Goal: Task Accomplishment & Management: Complete application form

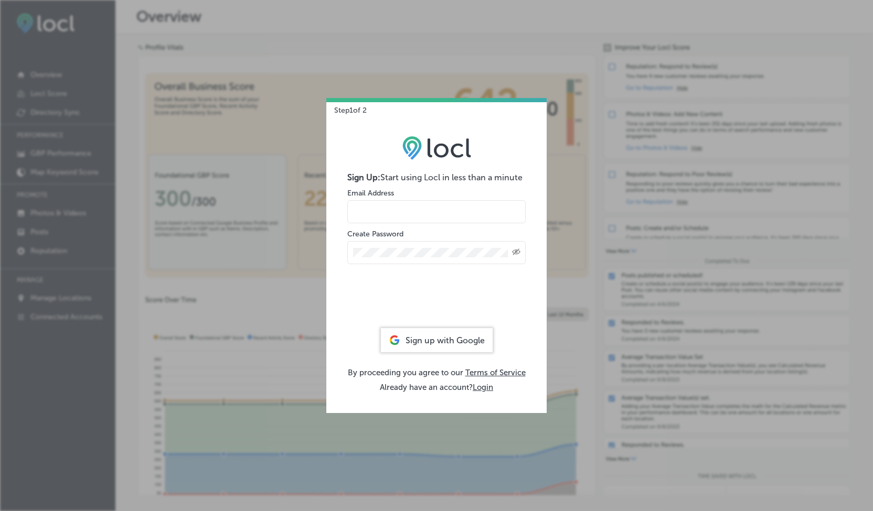
click at [436, 217] on input "email" at bounding box center [436, 211] width 178 height 23
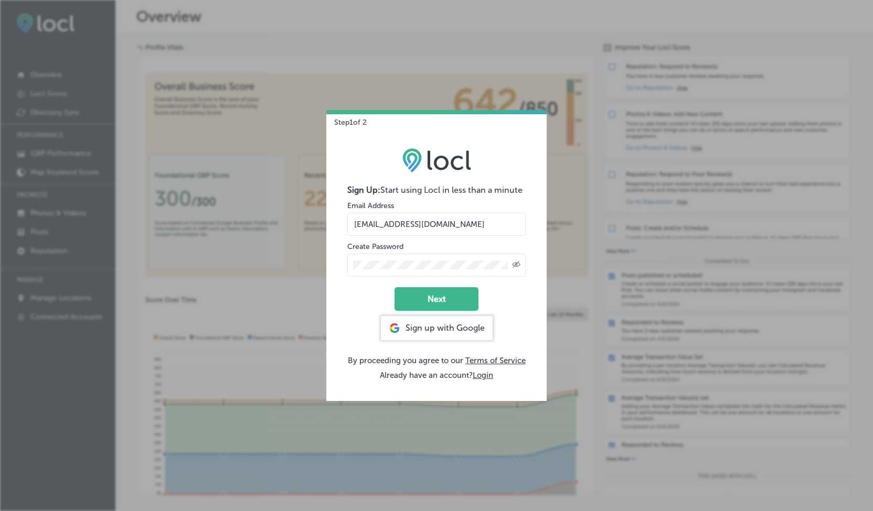
click at [427, 225] on input "[EMAIL_ADDRESS][DOMAIN_NAME]" at bounding box center [436, 224] width 178 height 23
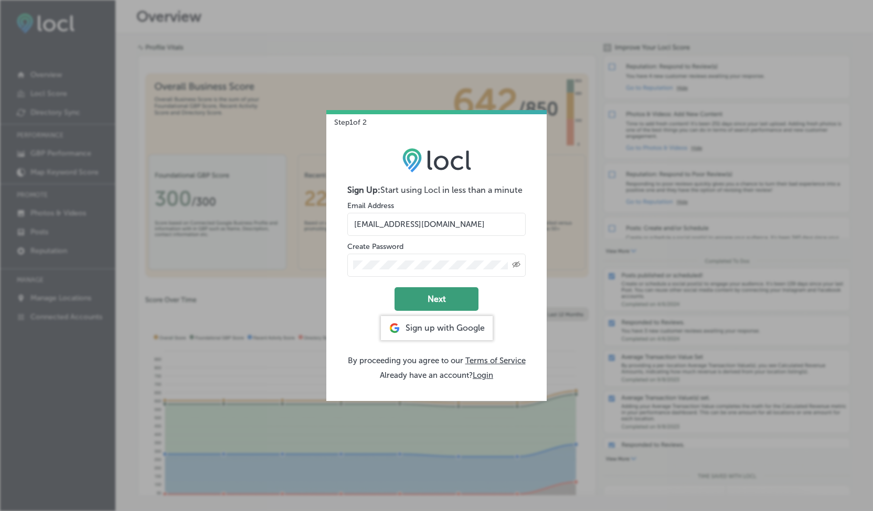
type input "[EMAIL_ADDRESS][DOMAIN_NAME]"
click at [459, 293] on button "Next" at bounding box center [436, 299] width 84 height 24
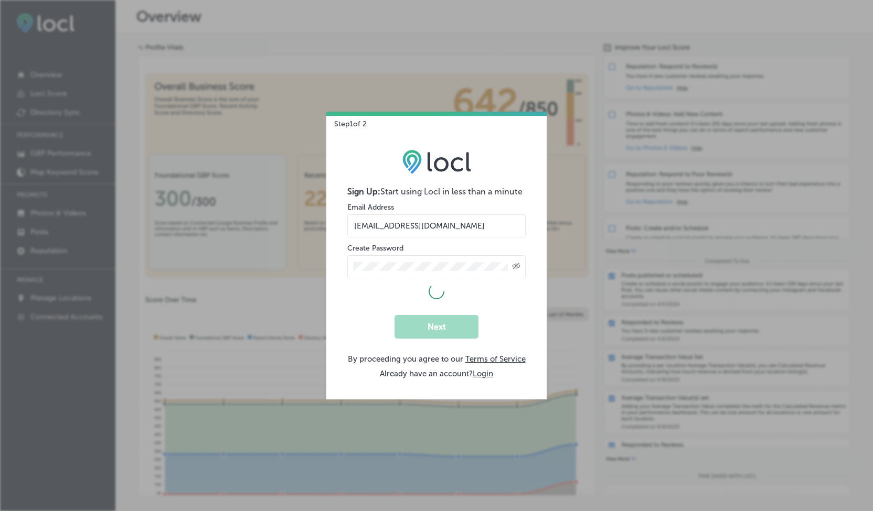
select select "US"
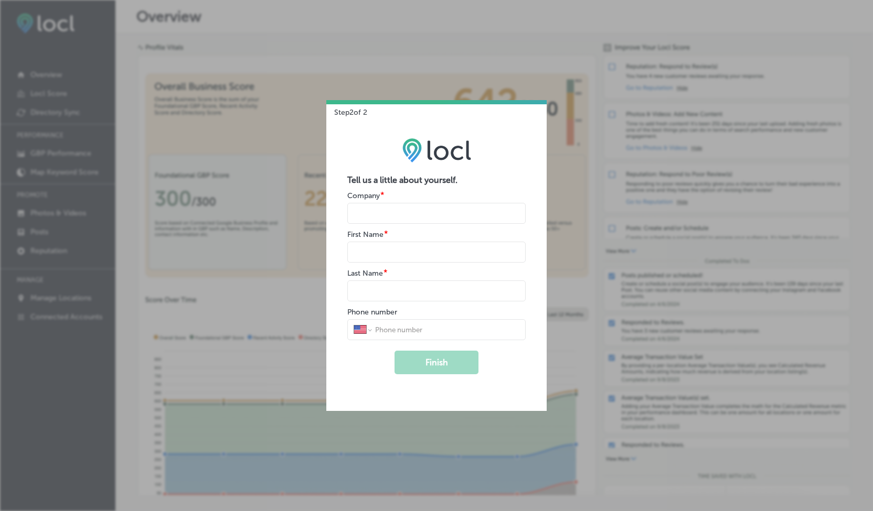
click at [401, 215] on input "name" at bounding box center [436, 213] width 178 height 21
type input "The Plucky Duck"
type input "[PERSON_NAME]"
click at [414, 324] on div "International Afghanistan Åland Islands Albania Algeria American Samoa Andorra …" at bounding box center [436, 329] width 178 height 21
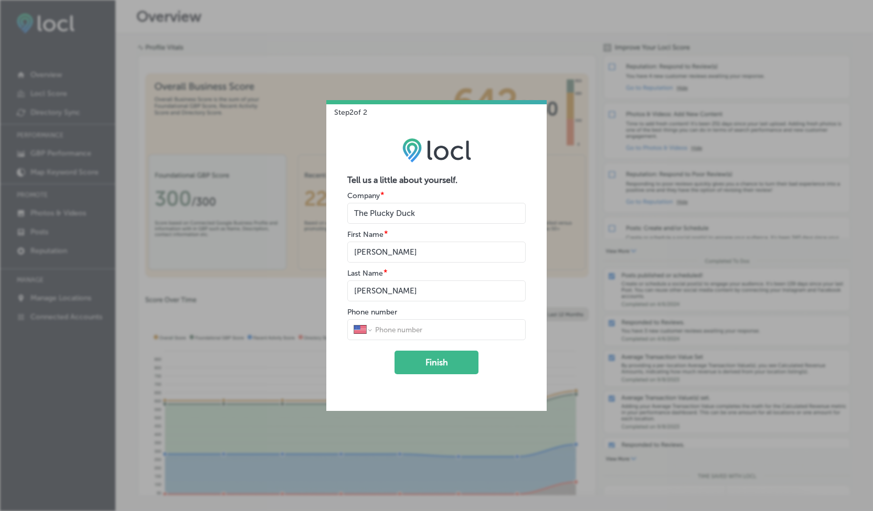
click at [414, 330] on input "tel" at bounding box center [446, 329] width 145 height 9
type input "(385) 323-0830"
click at [421, 366] on button "Finish" at bounding box center [436, 363] width 84 height 24
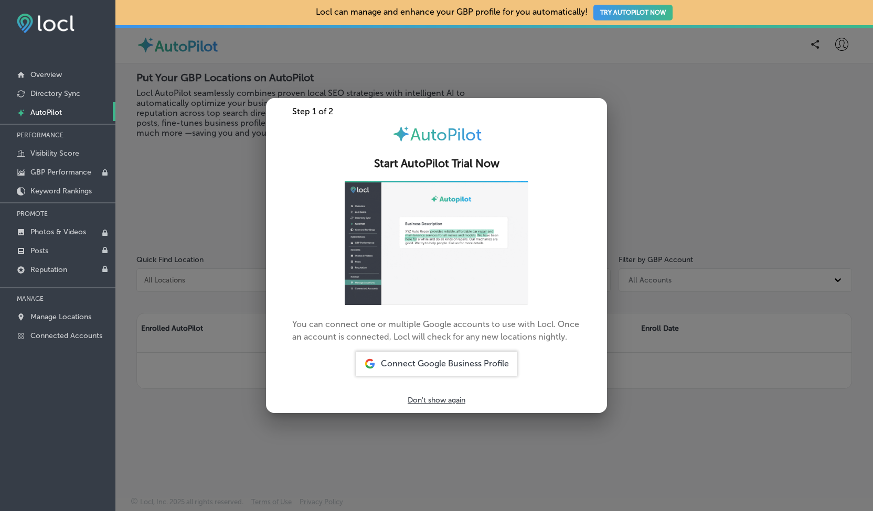
click at [486, 372] on div "Connect Google Business Profile" at bounding box center [436, 364] width 160 height 24
click at [444, 360] on span "Connect Google Business Profile" at bounding box center [445, 364] width 128 height 10
click at [499, 366] on span "Connect Google Business Profile" at bounding box center [445, 364] width 128 height 10
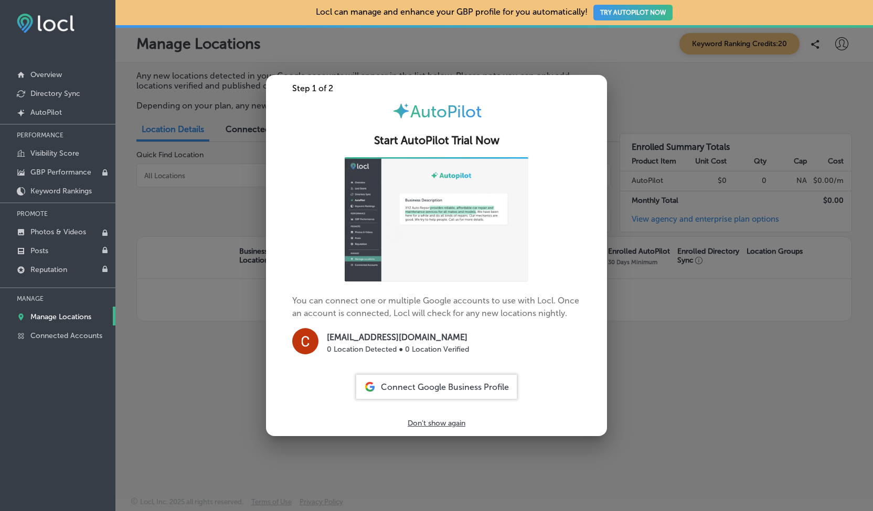
click at [471, 384] on span "Connect Google Business Profile" at bounding box center [445, 387] width 128 height 10
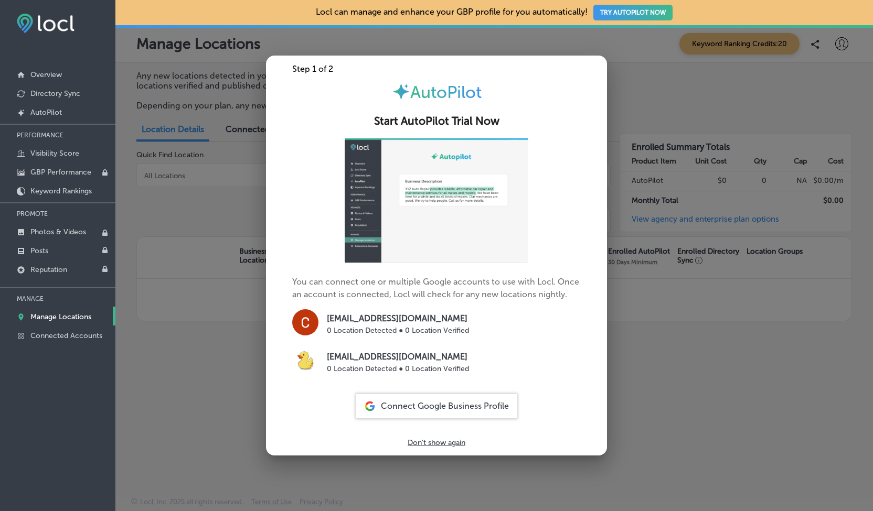
click at [455, 447] on div "Step 1 of 2 AutoPilot Start AutoPilot Trial Now You can connect one or multiple…" at bounding box center [436, 256] width 341 height 400
click at [454, 442] on p "Don't show again" at bounding box center [437, 442] width 58 height 9
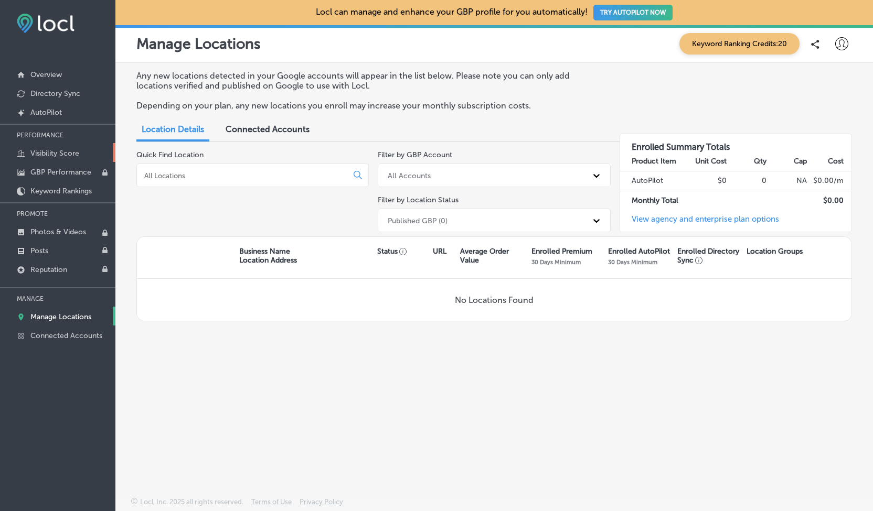
click at [45, 156] on p "Visibility Score" at bounding box center [54, 153] width 49 height 9
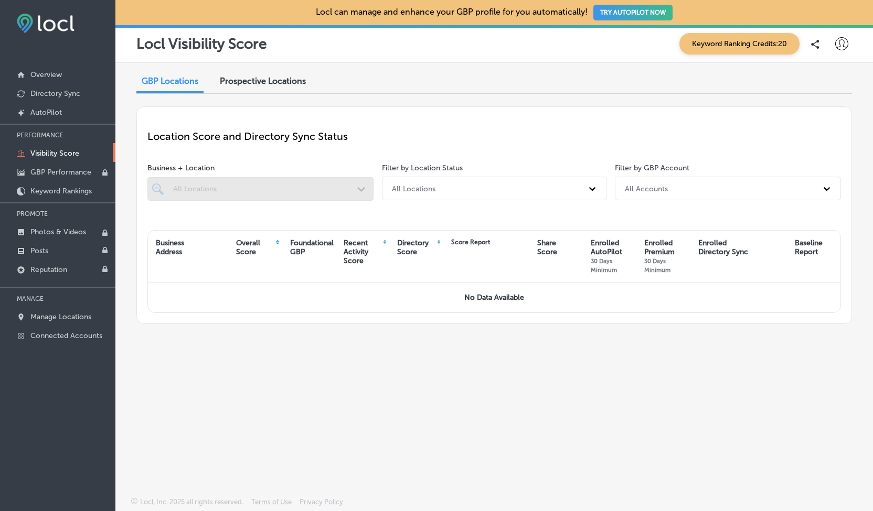
click at [217, 188] on div at bounding box center [260, 189] width 226 height 24
click at [479, 188] on div "All Locations" at bounding box center [485, 188] width 196 height 17
click at [296, 307] on div "Location Score and Directory Sync Status Business + Location All Locations Path…" at bounding box center [493, 215] width 715 height 218
click at [640, 16] on button "TRY AUTOPILOT NOW" at bounding box center [632, 13] width 79 height 16
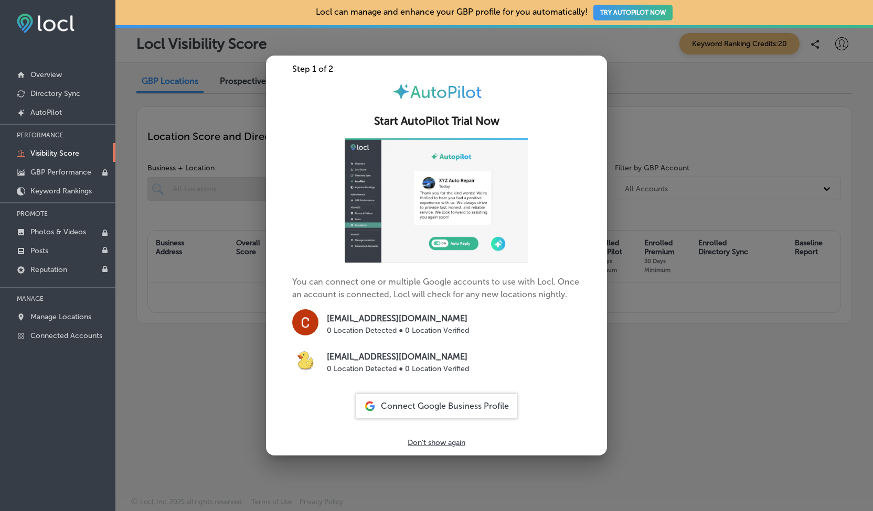
click at [452, 443] on p "Don't show again" at bounding box center [437, 442] width 58 height 9
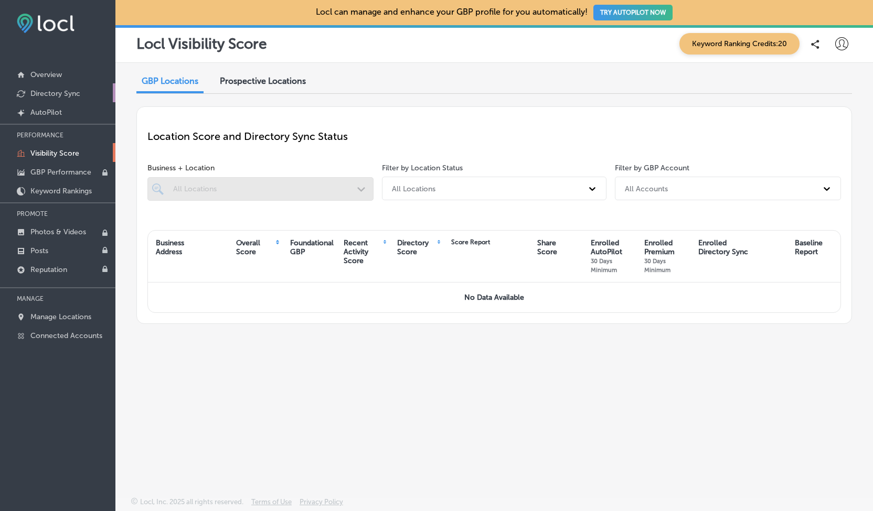
click at [62, 97] on p "Directory Sync" at bounding box center [55, 93] width 50 height 9
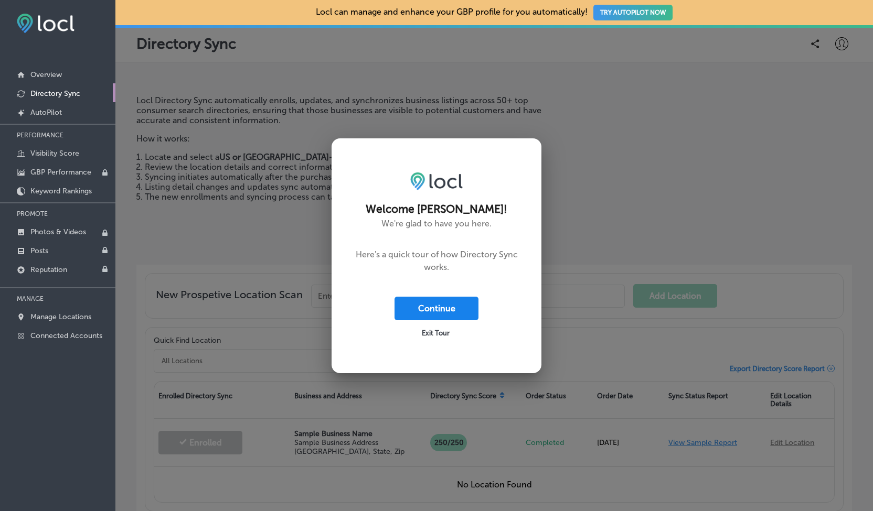
click at [447, 304] on button "Continue" at bounding box center [436, 309] width 84 height 24
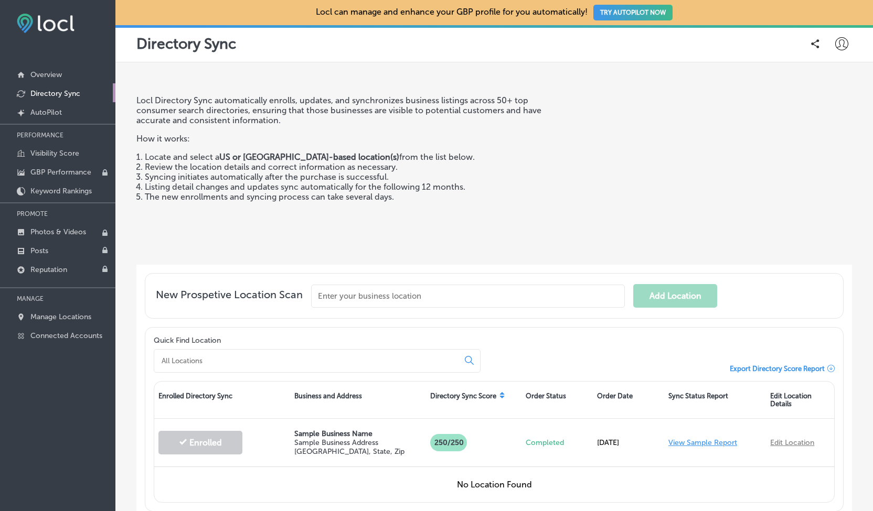
click at [835, 44] on icon at bounding box center [841, 43] width 13 height 13
click at [821, 80] on p "My Account" at bounding box center [826, 82] width 47 height 13
select select "US"
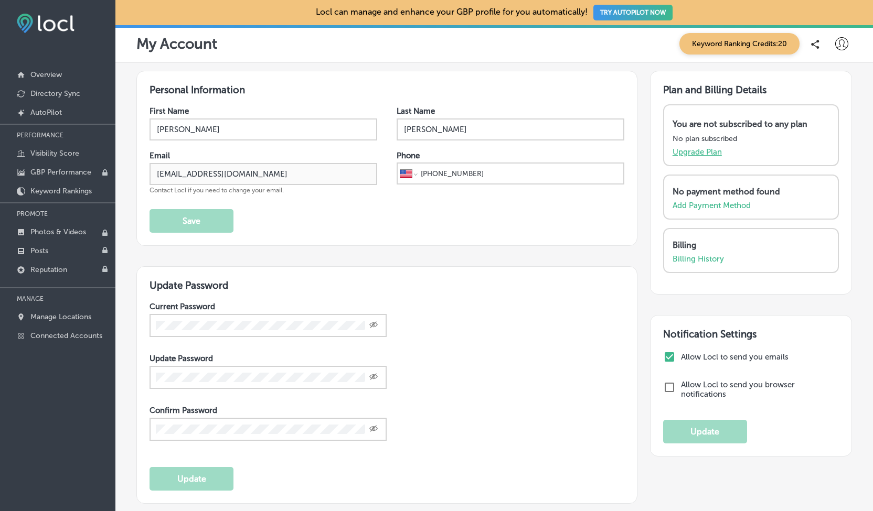
click at [694, 147] on p "Upgrade Plan" at bounding box center [696, 151] width 49 height 9
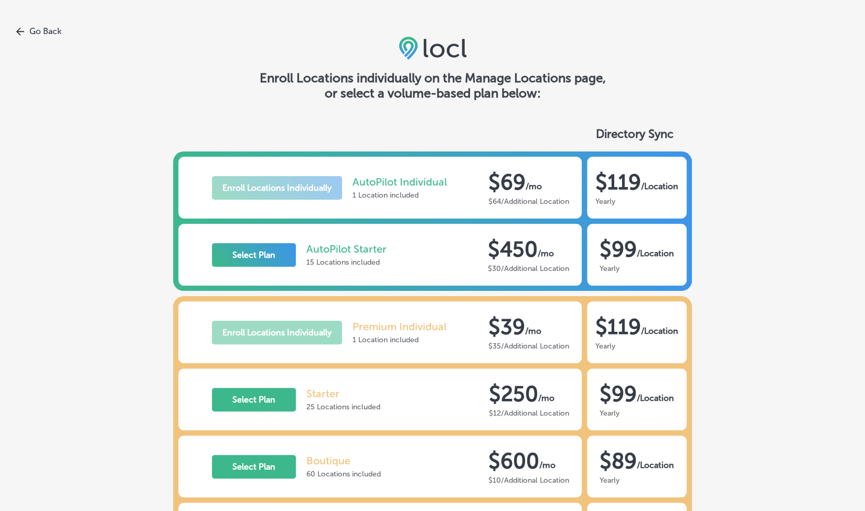
click at [43, 30] on link "Go Back" at bounding box center [432, 31] width 865 height 10
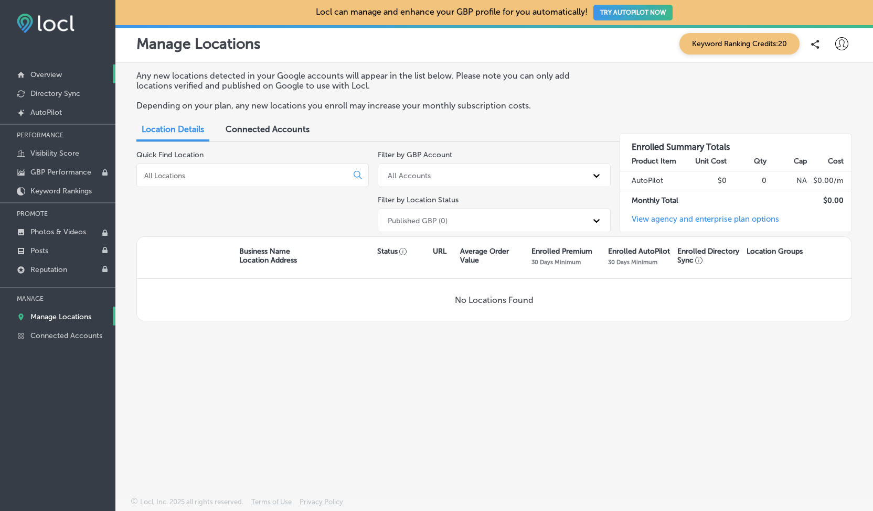
click at [58, 75] on p "Overview" at bounding box center [45, 74] width 31 height 9
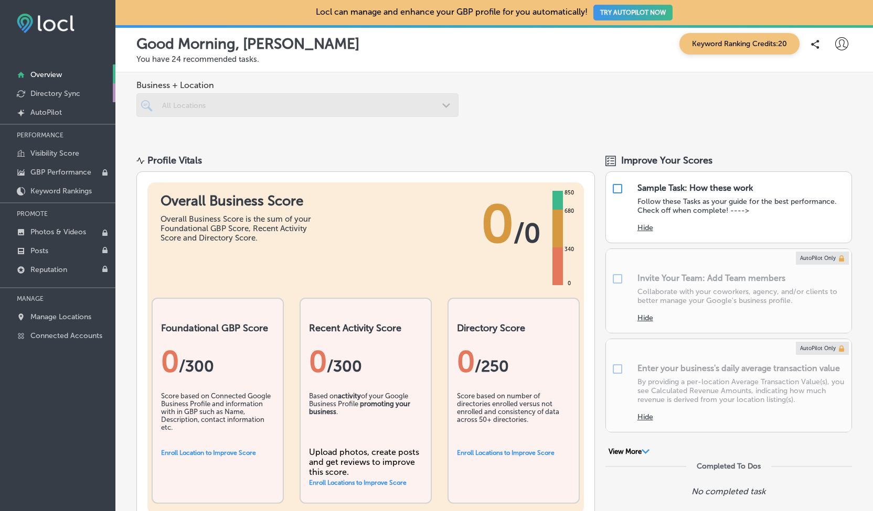
click at [51, 93] on p "Directory Sync" at bounding box center [55, 93] width 50 height 9
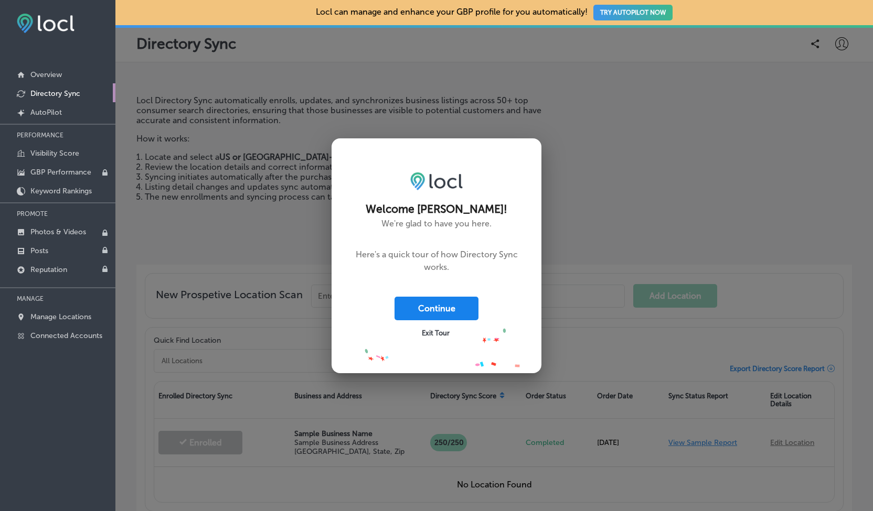
click at [444, 306] on button "Continue" at bounding box center [436, 309] width 84 height 24
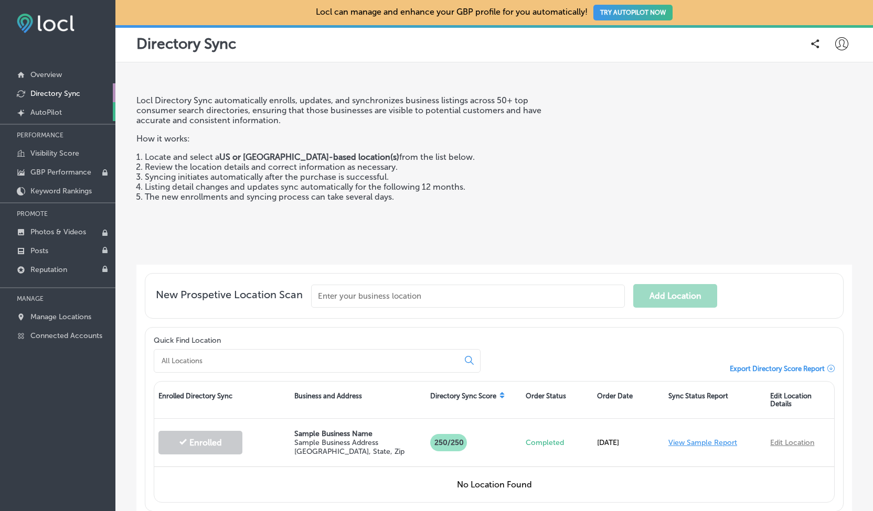
click at [43, 111] on p "AutoPilot" at bounding box center [45, 112] width 31 height 9
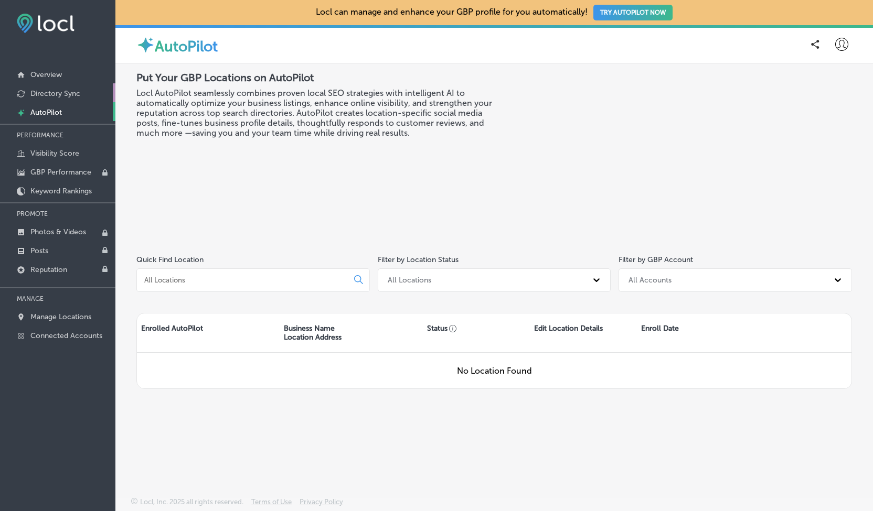
click at [45, 91] on p "Directory Sync" at bounding box center [55, 93] width 50 height 9
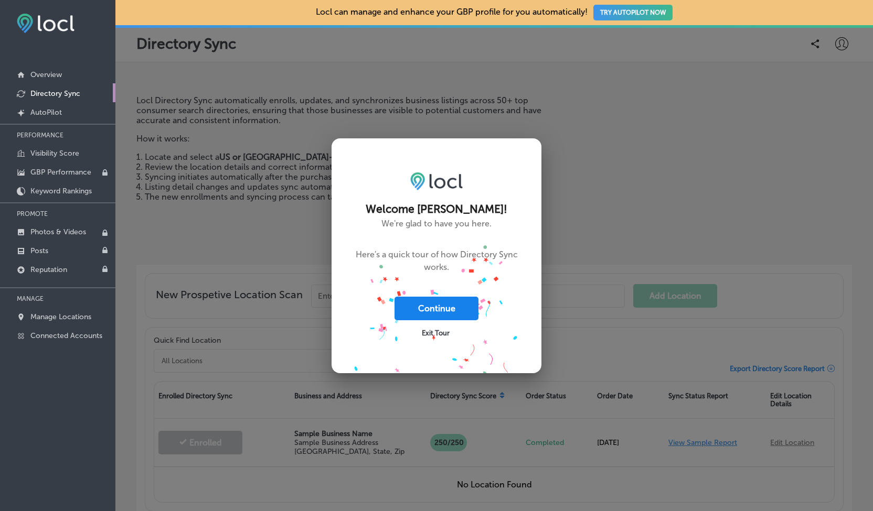
click at [445, 307] on button "Continue" at bounding box center [436, 309] width 84 height 24
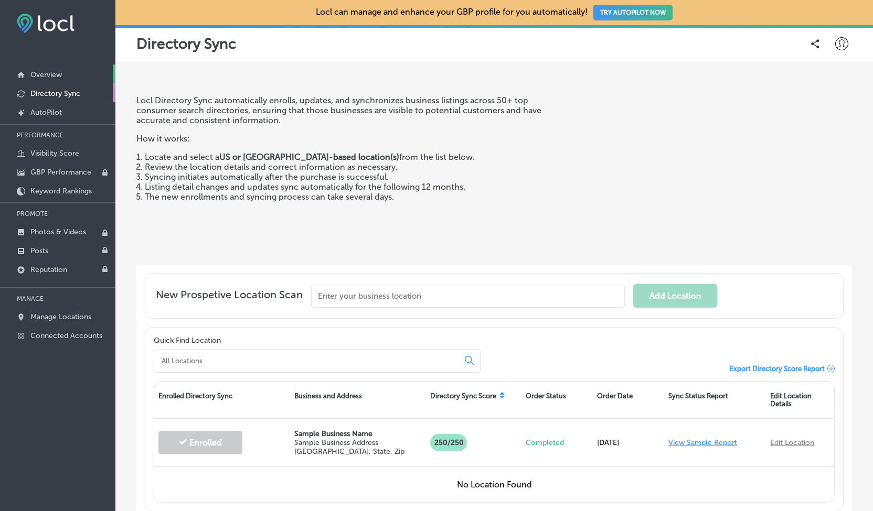
click at [49, 70] on link "Overview" at bounding box center [57, 74] width 115 height 19
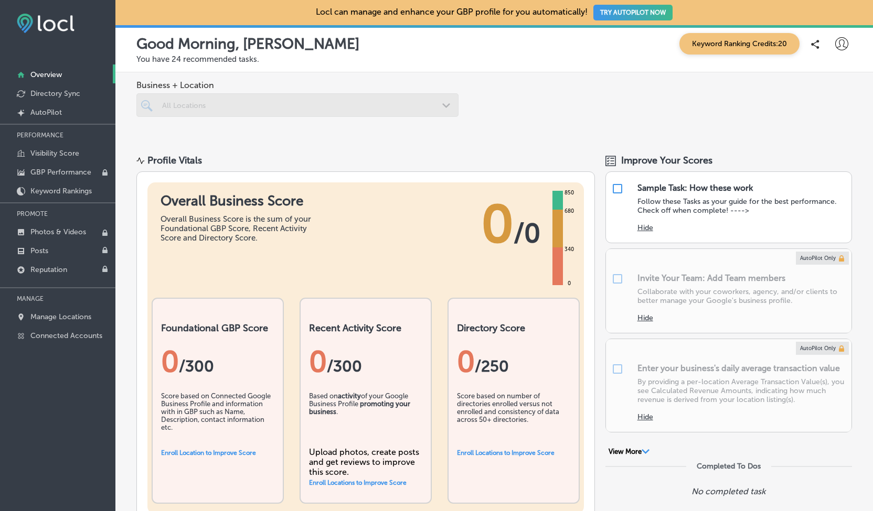
click at [837, 46] on icon at bounding box center [841, 43] width 13 height 13
click at [813, 84] on p "My Account" at bounding box center [826, 82] width 47 height 13
select select "US"
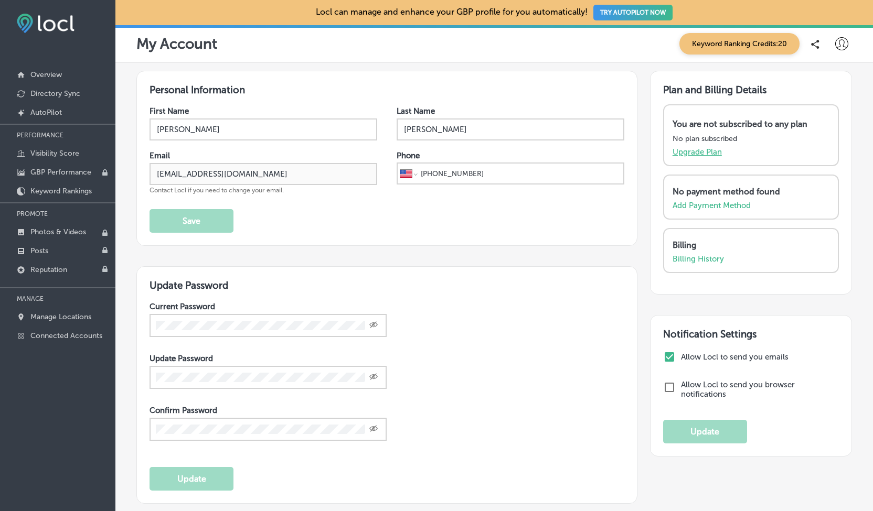
click at [682, 154] on p "Upgrade Plan" at bounding box center [696, 151] width 49 height 9
